Goal: Task Accomplishment & Management: Use online tool/utility

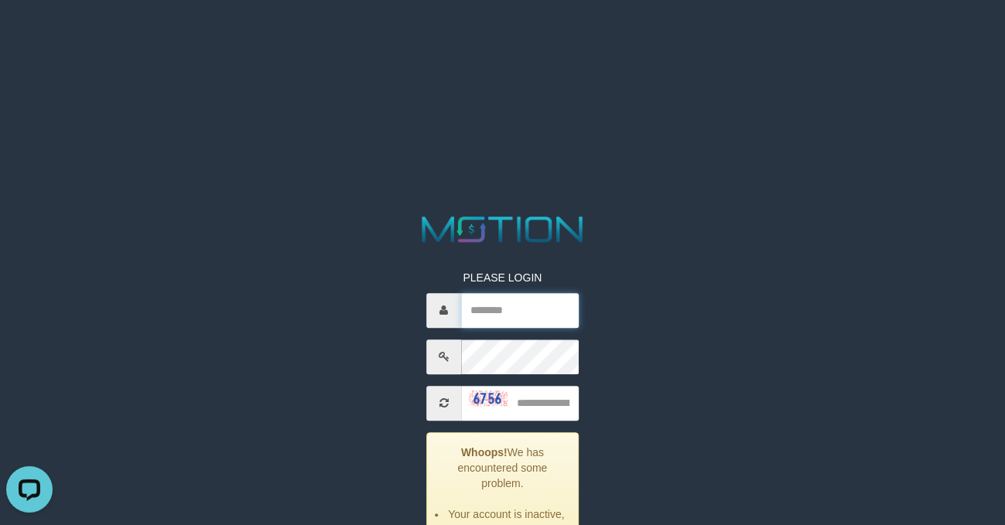
type input "******"
click at [573, 413] on input "text" at bounding box center [520, 403] width 118 height 35
type input "****"
